Goal: Transaction & Acquisition: Subscribe to service/newsletter

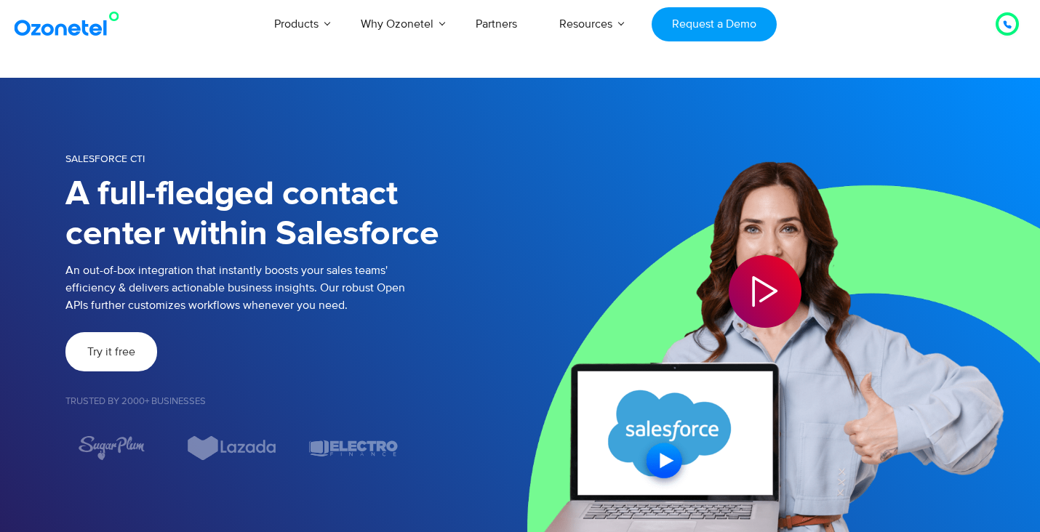
click at [79, 362] on link "Try it free" at bounding box center [111, 351] width 92 height 39
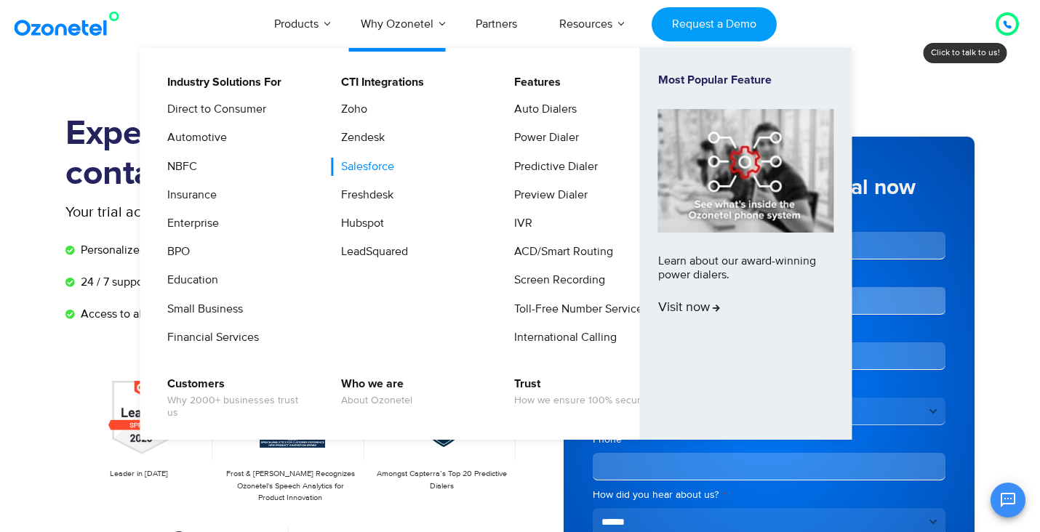
click at [377, 163] on link "Salesforce" at bounding box center [364, 167] width 65 height 18
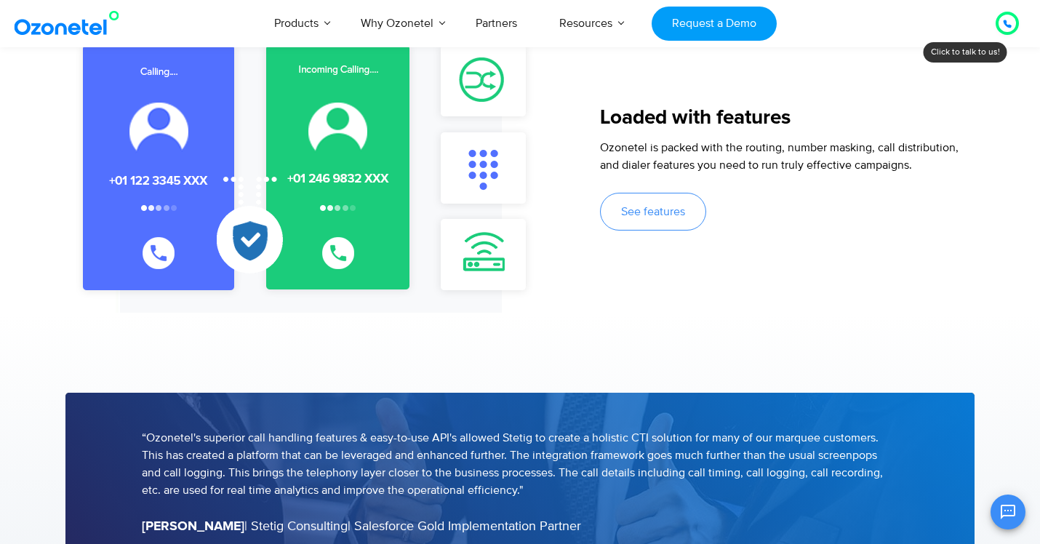
scroll to position [1685, 0]
